Goal: Complete application form

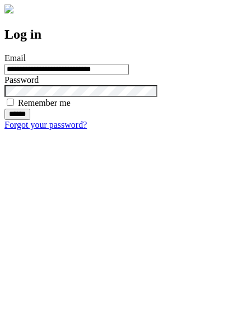
type input "**********"
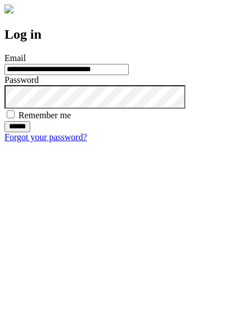
click at [30, 132] on input "******" at bounding box center [17, 126] width 26 height 11
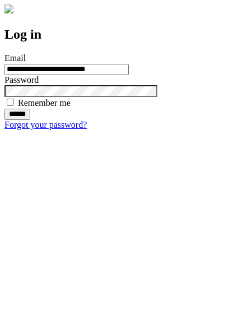
type input "**********"
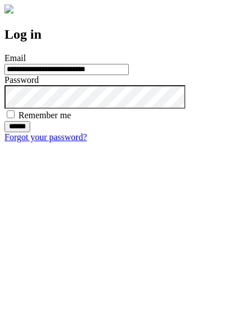
click at [30, 132] on input "******" at bounding box center [17, 126] width 26 height 11
